Goal: Find specific page/section: Find specific page/section

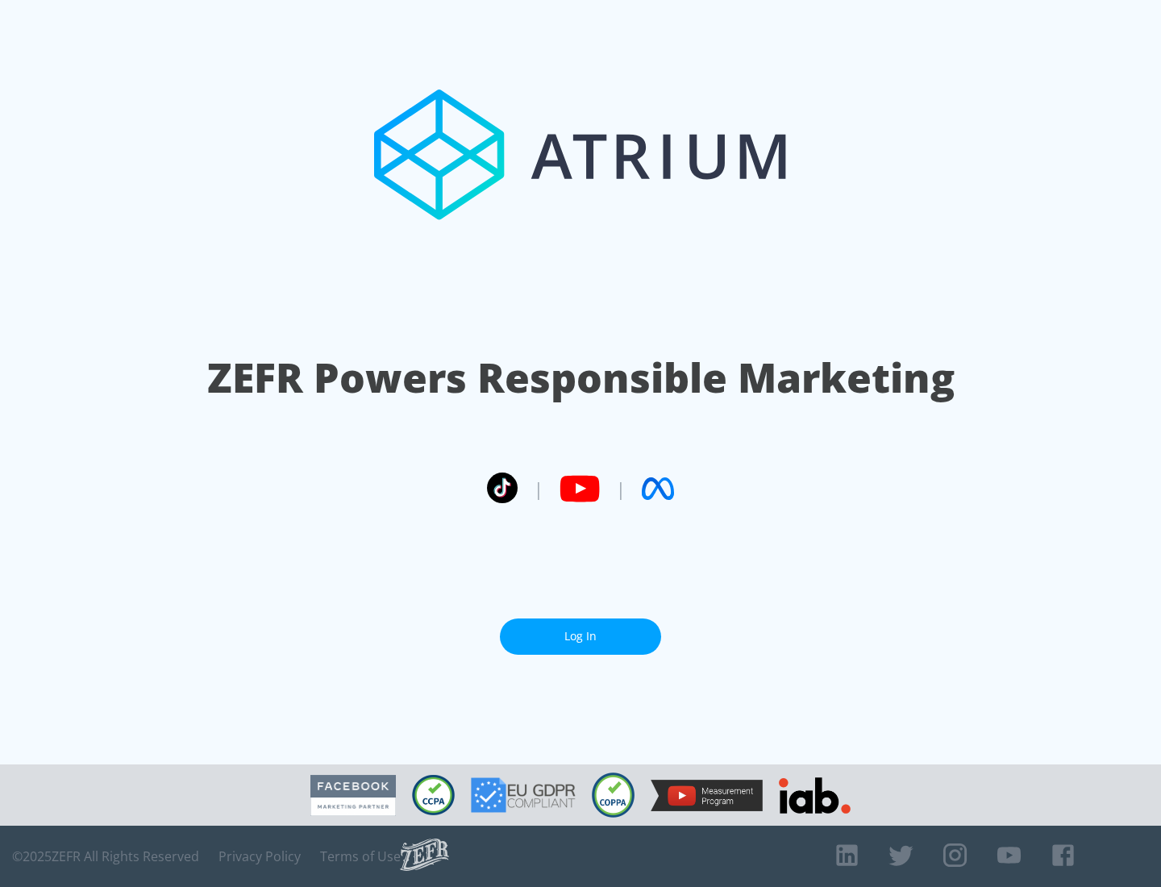
click at [581, 630] on link "Log In" at bounding box center [580, 637] width 161 height 36
